Goal: Entertainment & Leisure: Consume media (video, audio)

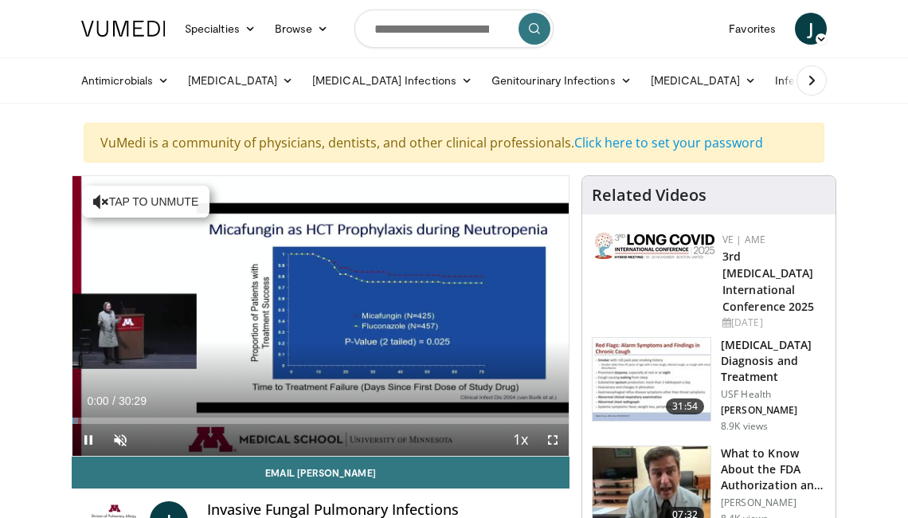
scroll to position [70, 0]
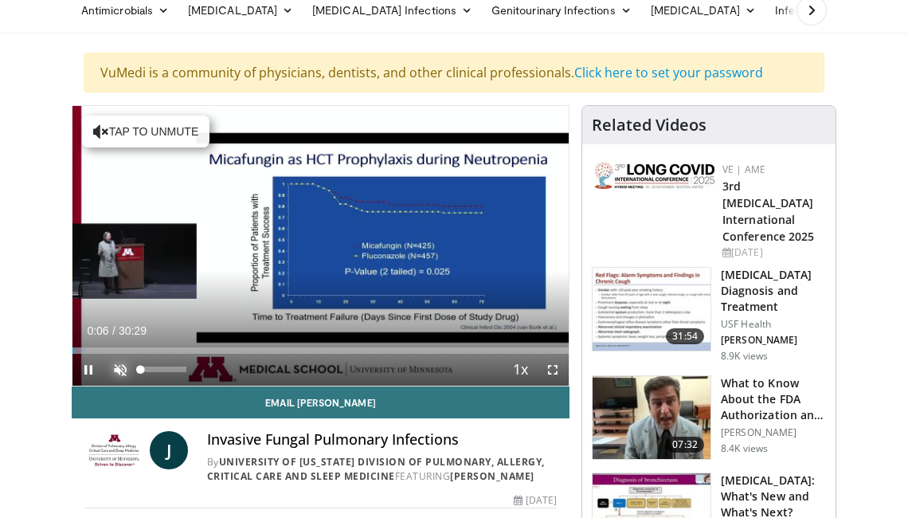
click at [119, 367] on span "Video Player" at bounding box center [120, 370] width 32 height 32
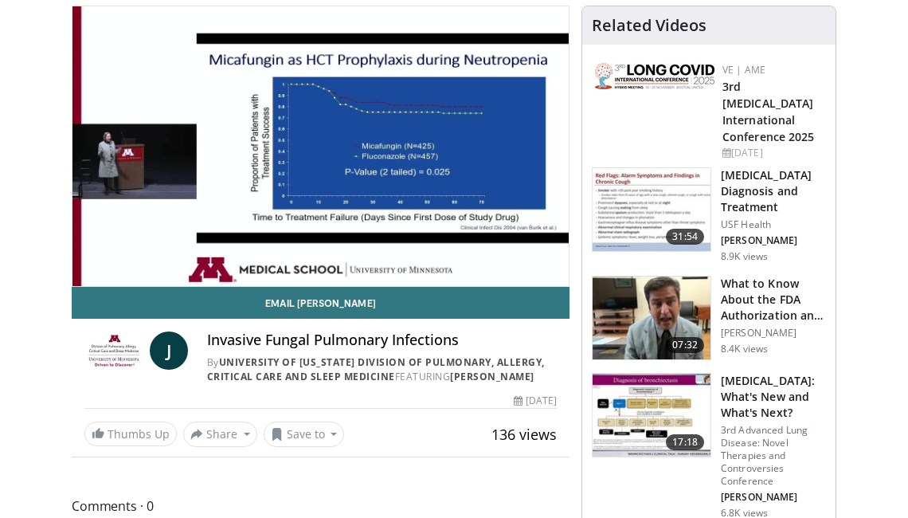
scroll to position [163, 0]
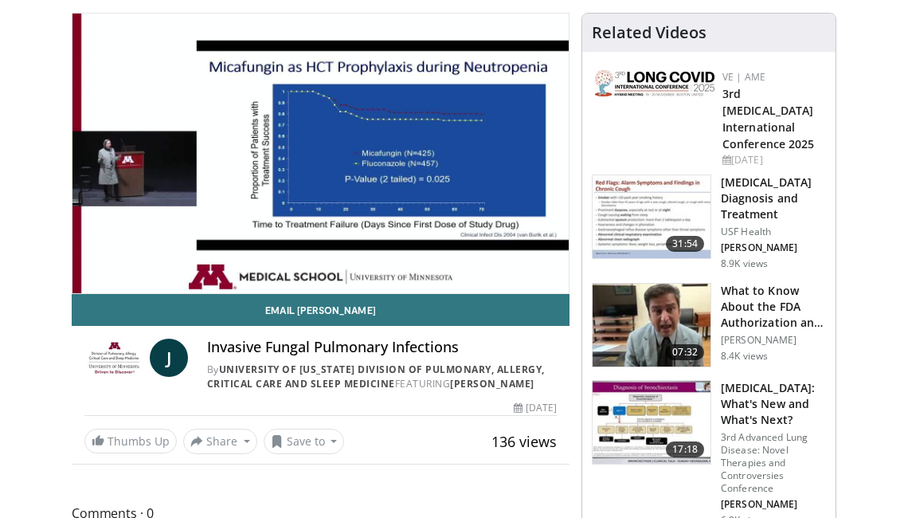
drag, startPoint x: 914, startPoint y: 58, endPoint x: 910, endPoint y: 73, distance: 15.7
click at [908, 73] on html "Specialties Adult & Family Medicine Allergy, [MEDICAL_DATA], Immunology Anesthe…" at bounding box center [454, 96] width 908 height 518
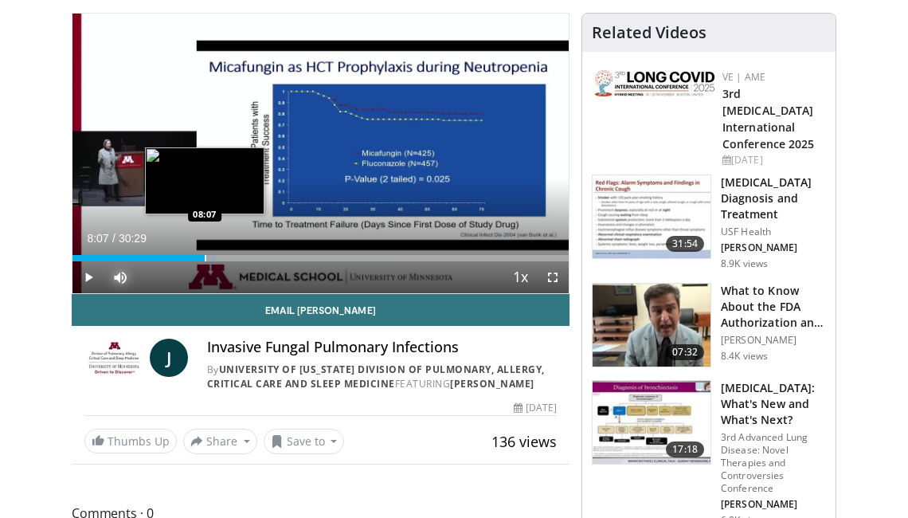
drag, startPoint x: 186, startPoint y: 254, endPoint x: 205, endPoint y: 257, distance: 19.4
click at [205, 257] on div "Progress Bar" at bounding box center [206, 258] width 2 height 6
drag, startPoint x: 205, startPoint y: 257, endPoint x: 214, endPoint y: 257, distance: 9.6
click at [214, 257] on div "Progress Bar" at bounding box center [215, 258] width 2 height 6
click at [223, 257] on div "Progress Bar" at bounding box center [224, 258] width 2 height 6
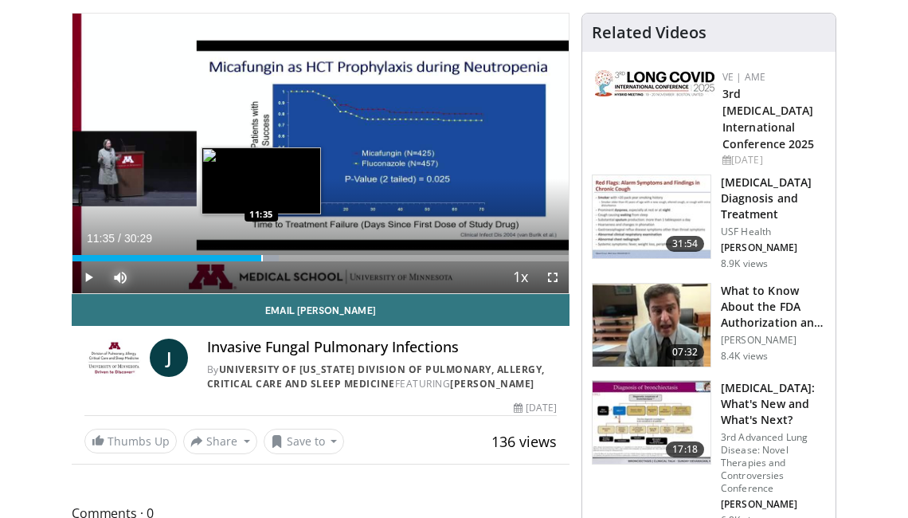
drag, startPoint x: 247, startPoint y: 258, endPoint x: 261, endPoint y: 259, distance: 14.4
click at [261, 259] on div "Loaded : 41.55% 11:35 11:35" at bounding box center [321, 258] width 496 height 6
drag, startPoint x: 261, startPoint y: 258, endPoint x: 272, endPoint y: 259, distance: 11.2
click at [272, 259] on div "Progress Bar" at bounding box center [273, 258] width 2 height 6
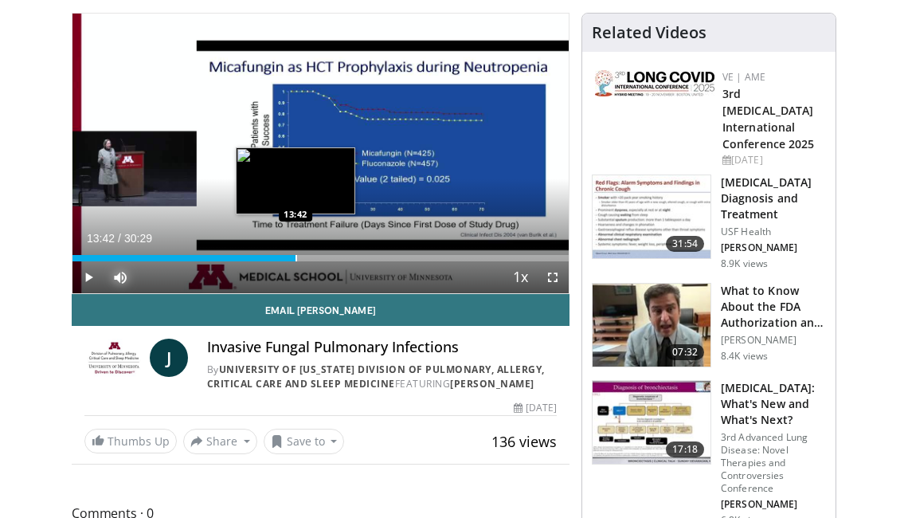
drag, startPoint x: 273, startPoint y: 255, endPoint x: 296, endPoint y: 253, distance: 23.2
click at [296, 255] on div "Progress Bar" at bounding box center [297, 258] width 2 height 6
drag, startPoint x: 297, startPoint y: 254, endPoint x: 281, endPoint y: 253, distance: 16.0
click at [282, 255] on div "Progress Bar" at bounding box center [283, 258] width 2 height 6
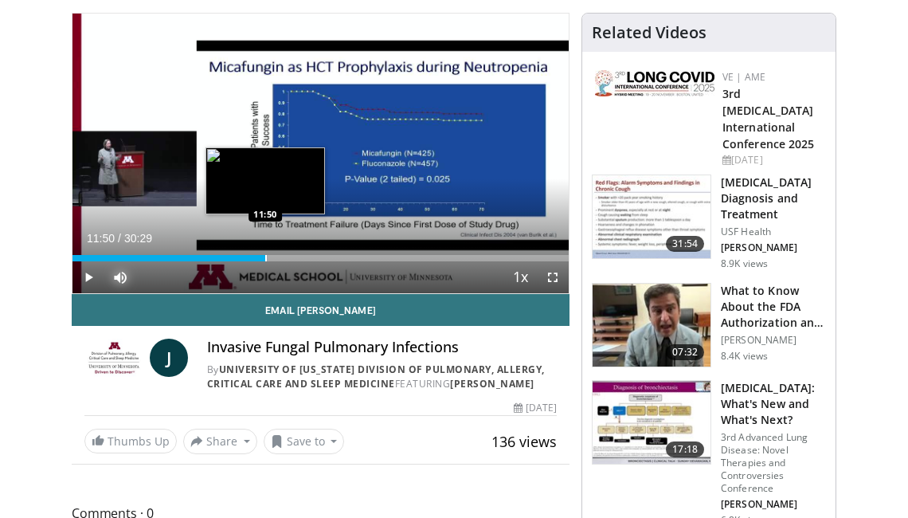
drag, startPoint x: 278, startPoint y: 259, endPoint x: 265, endPoint y: 259, distance: 13.5
click at [265, 259] on div "Progress Bar" at bounding box center [266, 258] width 2 height 6
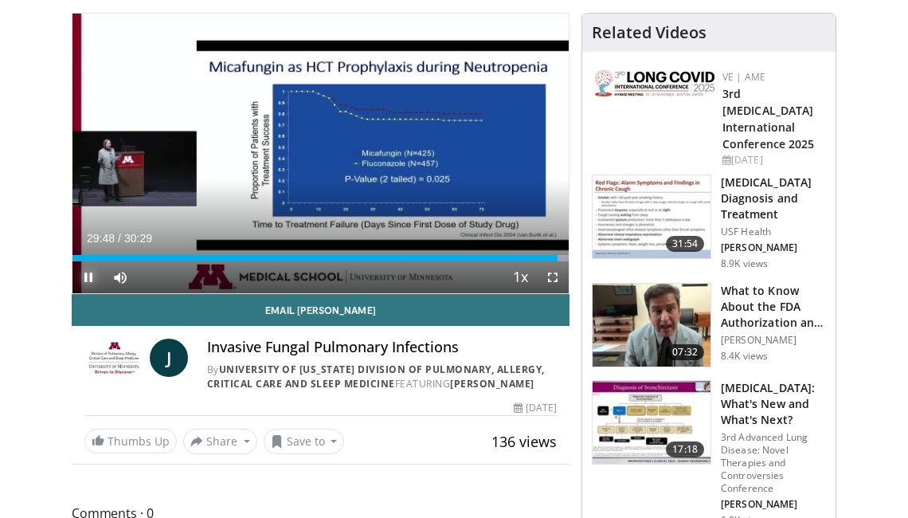
click at [89, 273] on span "Video Player" at bounding box center [89, 277] width 32 height 32
